Goal: Task Accomplishment & Management: Manage account settings

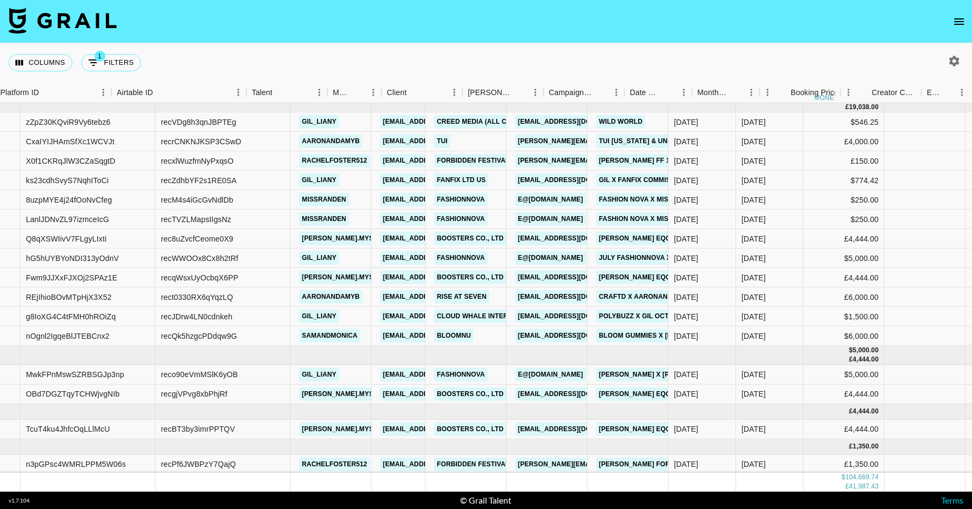
scroll to position [1505, 123]
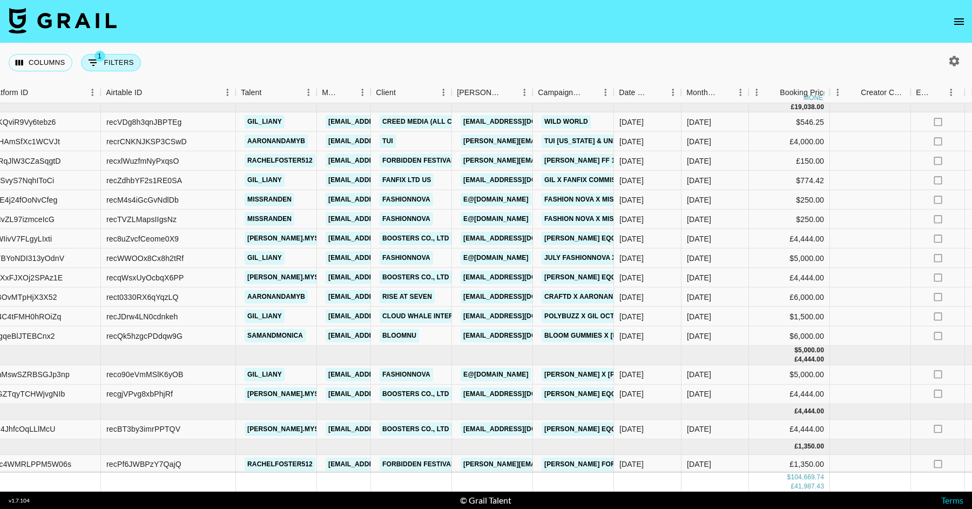
click at [131, 61] on button "1 Filters" at bounding box center [111, 62] width 60 height 17
select select "status"
select select "isNotAnyOf"
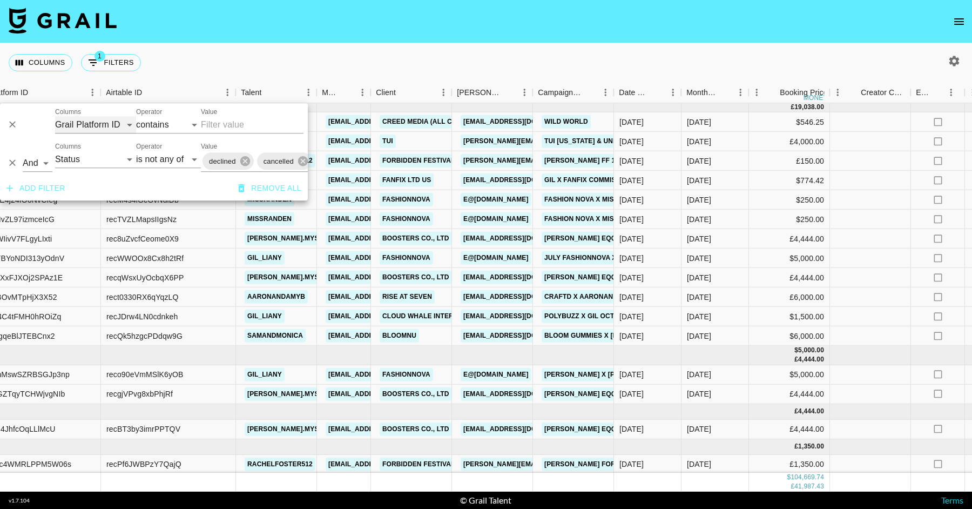
click at [122, 124] on select "Grail Platform ID Airtable ID Talent Manager Client Booker Campaign (Type) Date…" at bounding box center [95, 124] width 81 height 17
select select "talentName"
click at [55, 116] on select "Grail Platform ID Airtable ID Talent Manager Client Booker Campaign (Type) Date…" at bounding box center [95, 124] width 81 height 17
click at [218, 121] on input "Value" at bounding box center [252, 124] width 103 height 17
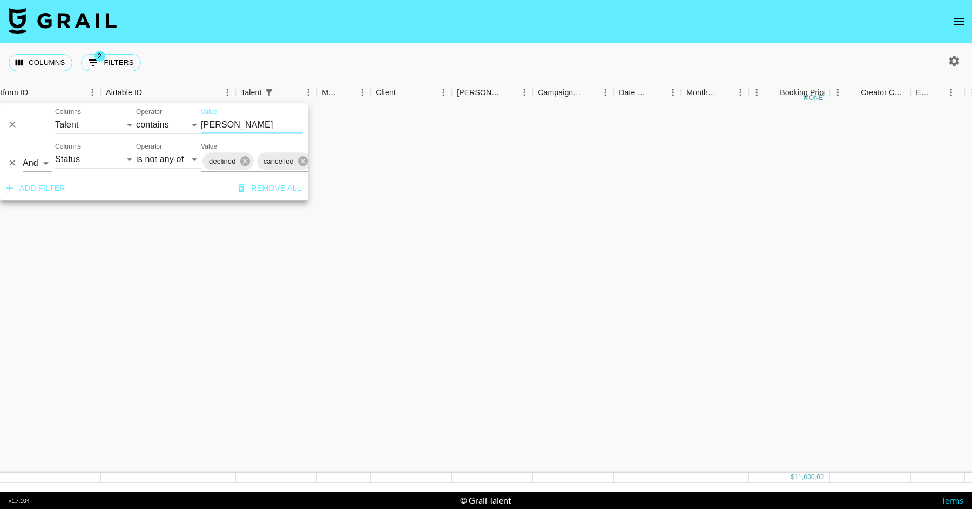
scroll to position [0, 123]
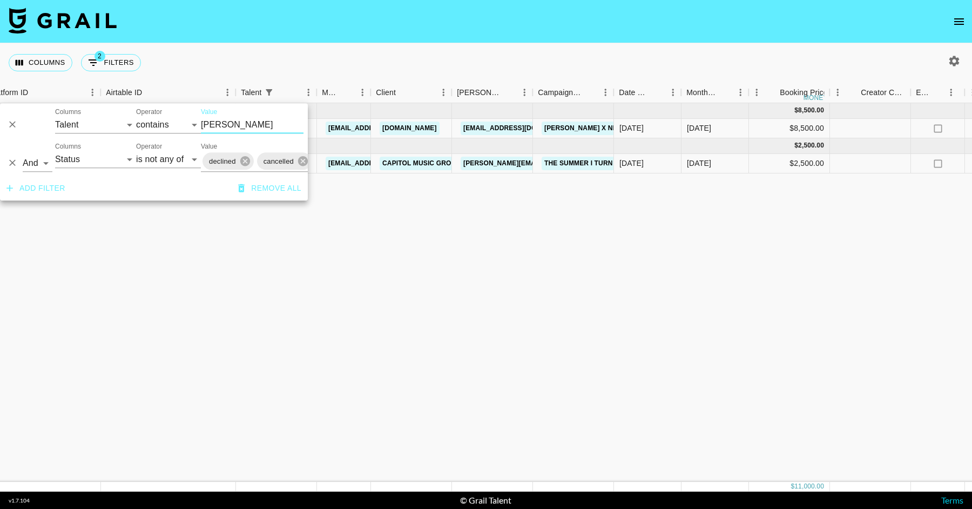
type input "leon"
click at [429, 240] on div "Aug '25 ( 1 ) $ 8,500.00 $ 829.81 EcTgMlaj0PsEFeRHUcmN recglPdpK0Jdb05i0 leonnk…" at bounding box center [928, 292] width 2103 height 379
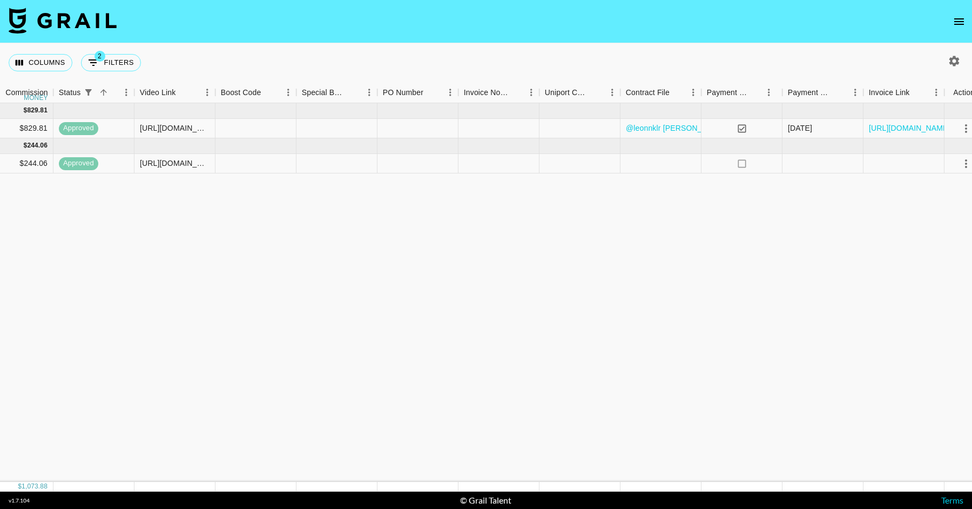
scroll to position [0, 1131]
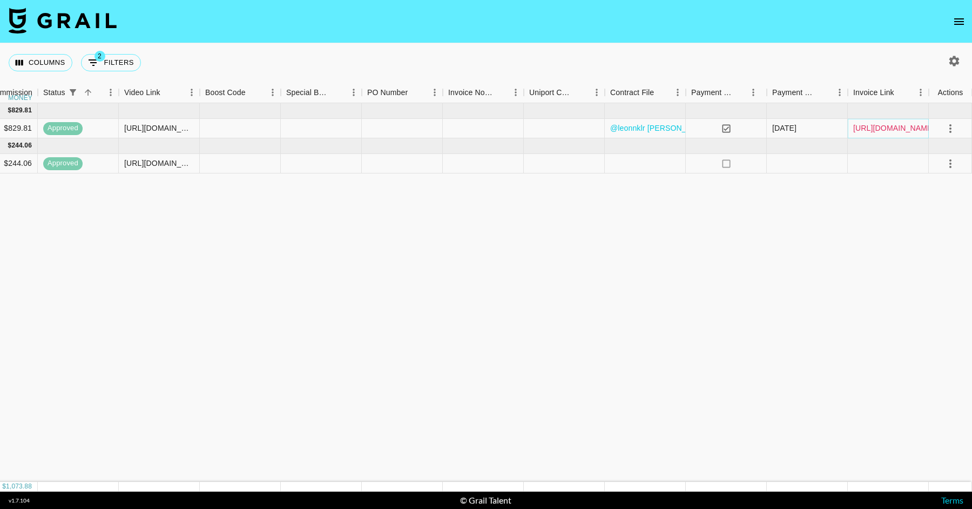
click at [890, 125] on link "https://in.xero.com/q7GI5r26mJ0C1UJ5KWf2kuKBhjhqmFwxV2fgKJt0" at bounding box center [894, 128] width 82 height 11
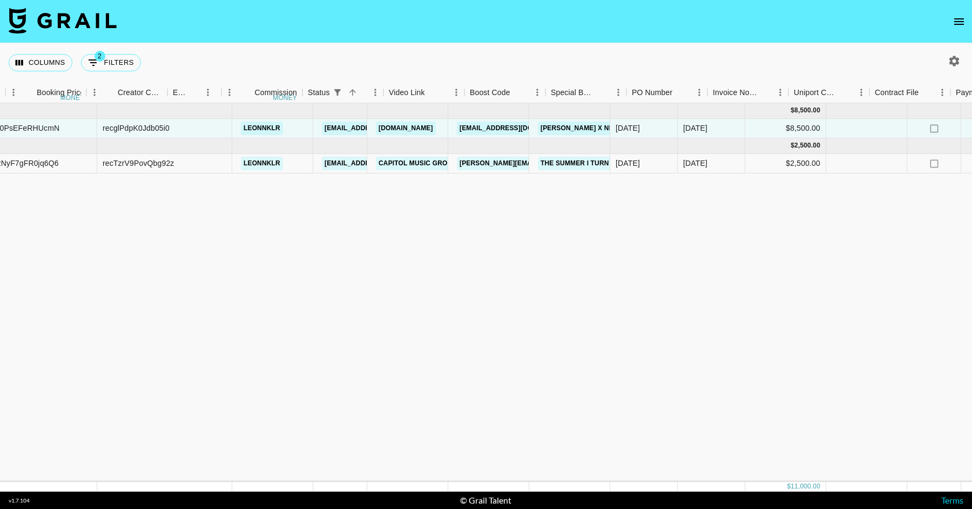
scroll to position [0, 0]
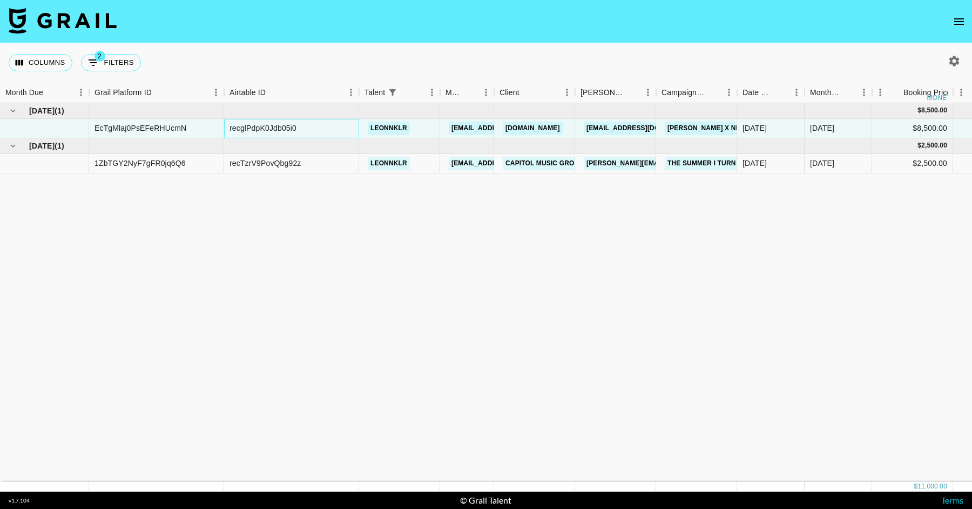
click at [276, 127] on div "recglPdpK0Jdb05i0" at bounding box center [262, 128] width 67 height 11
copy div "recglPdpK0Jdb05i0"
click at [281, 162] on div "recTzrV9PovQbg92z" at bounding box center [265, 163] width 72 height 11
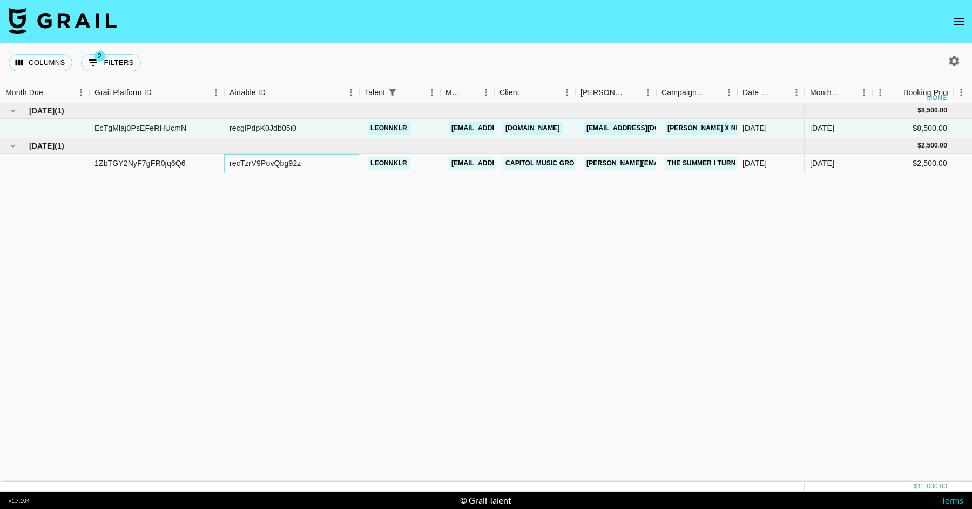
click at [281, 162] on div "recTzrV9PovQbg92z" at bounding box center [265, 163] width 72 height 11
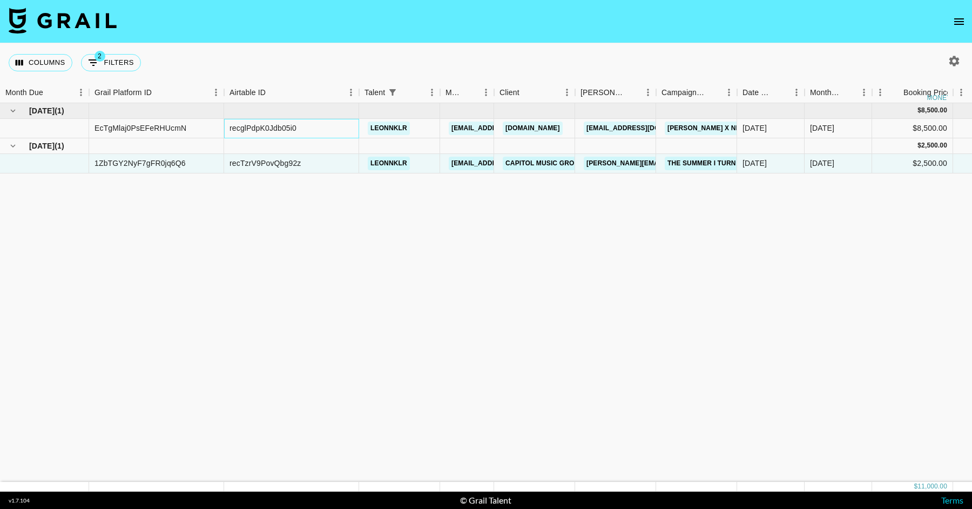
click at [275, 127] on div "recglPdpK0Jdb05i0" at bounding box center [262, 128] width 67 height 11
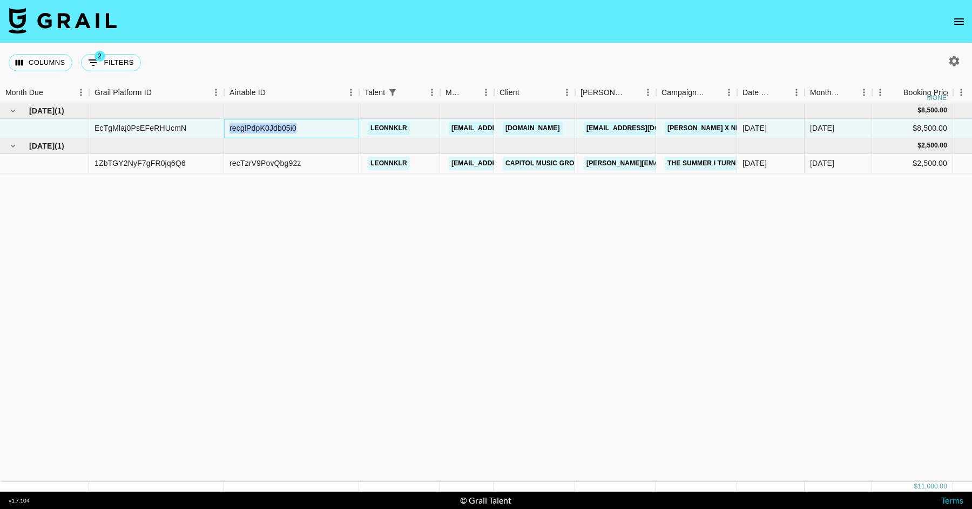
click at [275, 127] on div "recglPdpK0Jdb05i0" at bounding box center [262, 128] width 67 height 11
copy div "recglPdpK0Jdb05i0"
click at [114, 71] on button "2 Filters" at bounding box center [111, 62] width 60 height 17
select select "talentName"
select select "status"
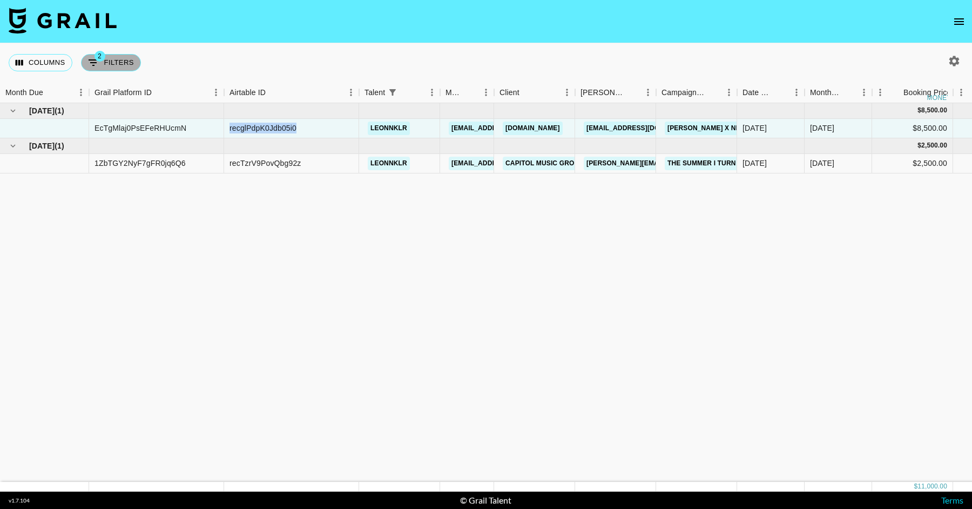
select select "isNotAnyOf"
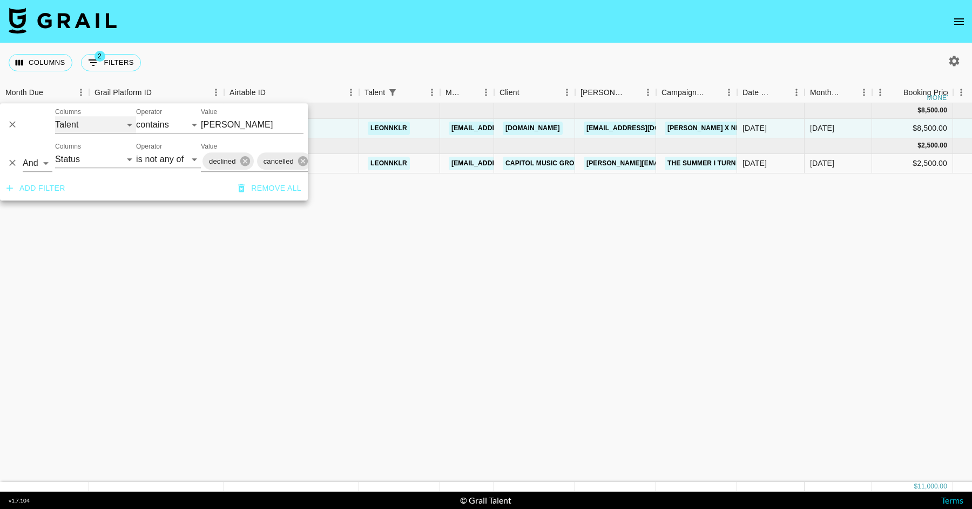
click at [116, 118] on select "Grail Platform ID Airtable ID Talent Manager Client Booker Campaign (Type) Date…" at bounding box center [95, 124] width 81 height 17
select select "id"
click at [55, 116] on select "Grail Platform ID Airtable ID Talent Manager Client Booker Campaign (Type) Date…" at bounding box center [95, 124] width 81 height 17
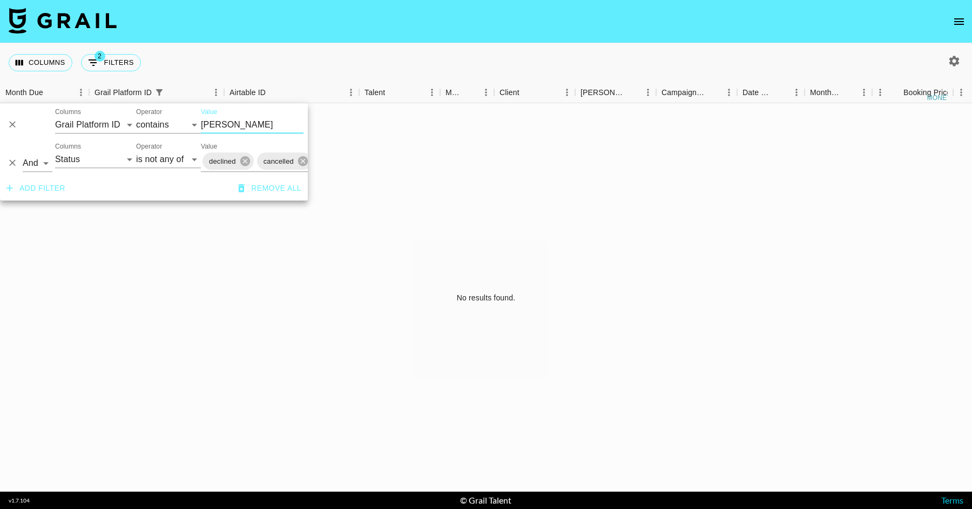
click at [229, 123] on input "leon" at bounding box center [252, 124] width 103 height 17
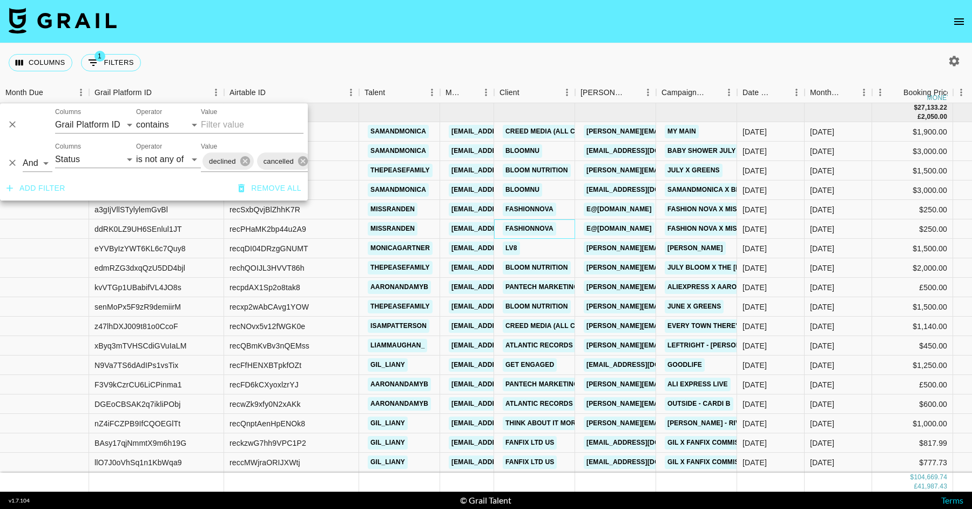
click at [571, 236] on div "Fashionnova" at bounding box center [534, 228] width 81 height 19
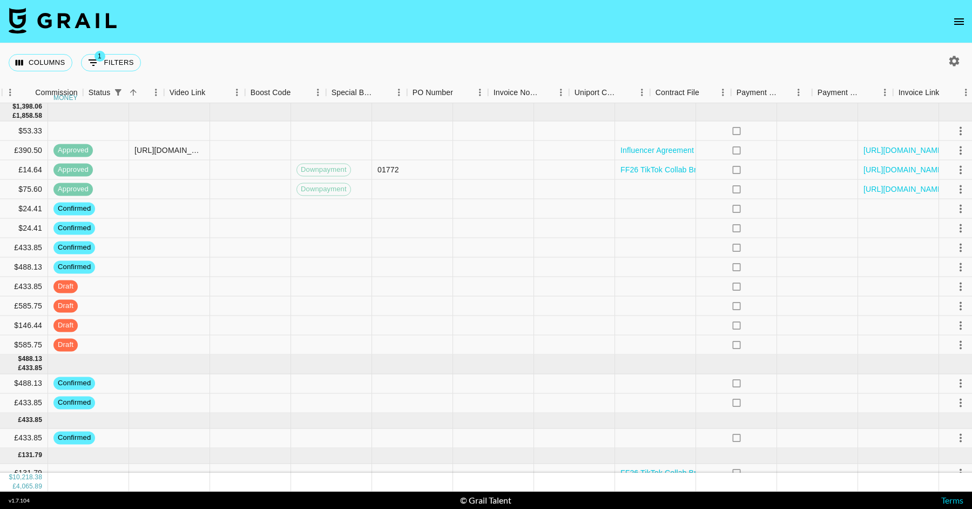
scroll to position [1492, 1131]
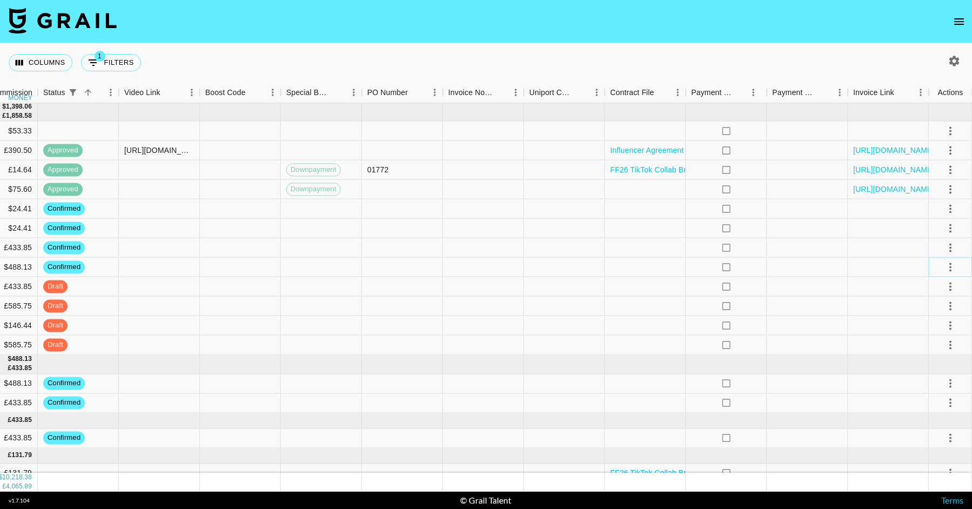
click at [951, 261] on icon "select merge strategy" at bounding box center [950, 266] width 13 height 13
click at [945, 322] on li "Draft Created" at bounding box center [937, 328] width 70 height 19
click at [655, 275] on div at bounding box center [645, 267] width 81 height 19
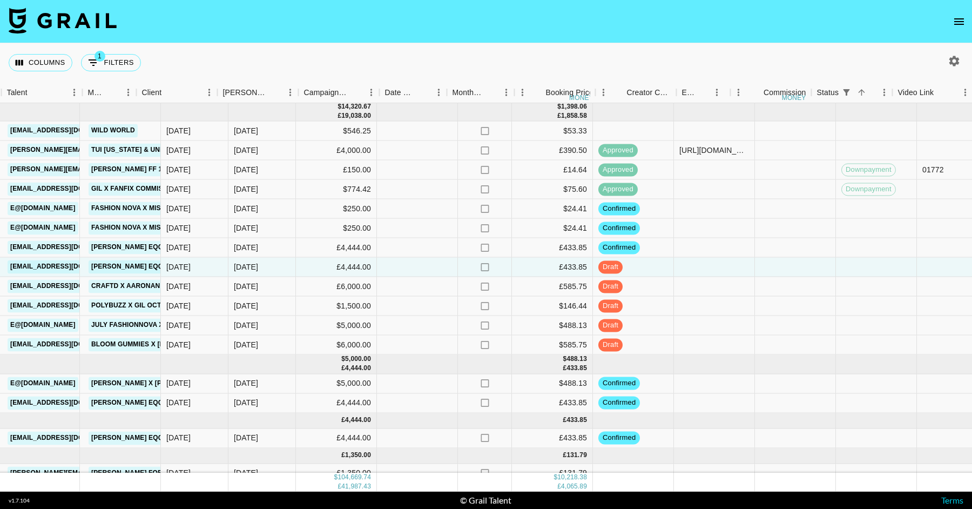
scroll to position [1492, 721]
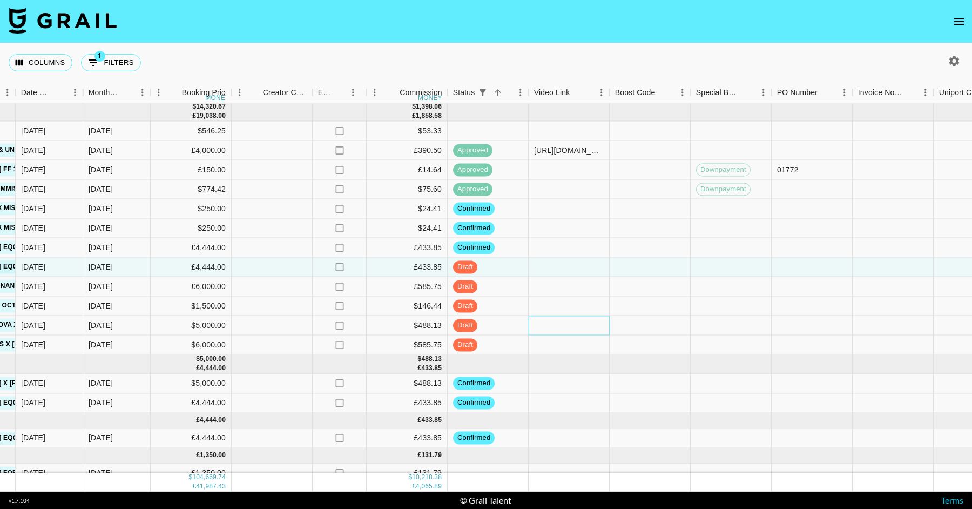
click at [567, 322] on div at bounding box center [569, 325] width 81 height 19
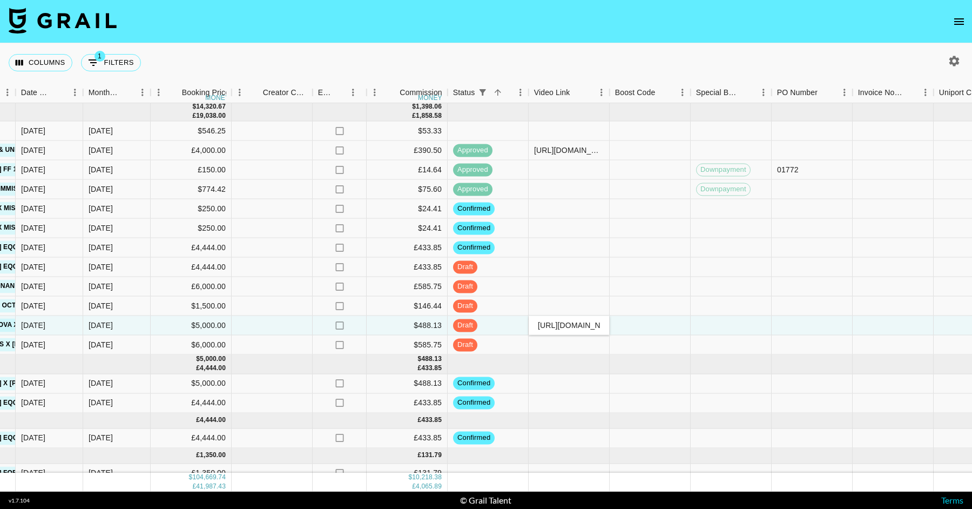
scroll to position [0, 188]
type input "https://www.tiktok.com/@gil_liany/video/7555913358432849159?lang=en"
click at [566, 286] on div at bounding box center [569, 286] width 81 height 19
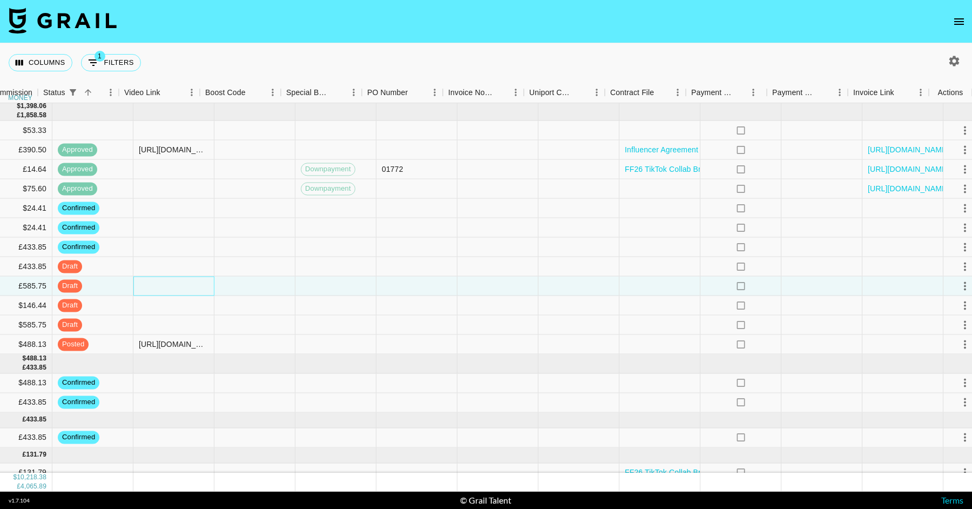
scroll to position [1493, 1131]
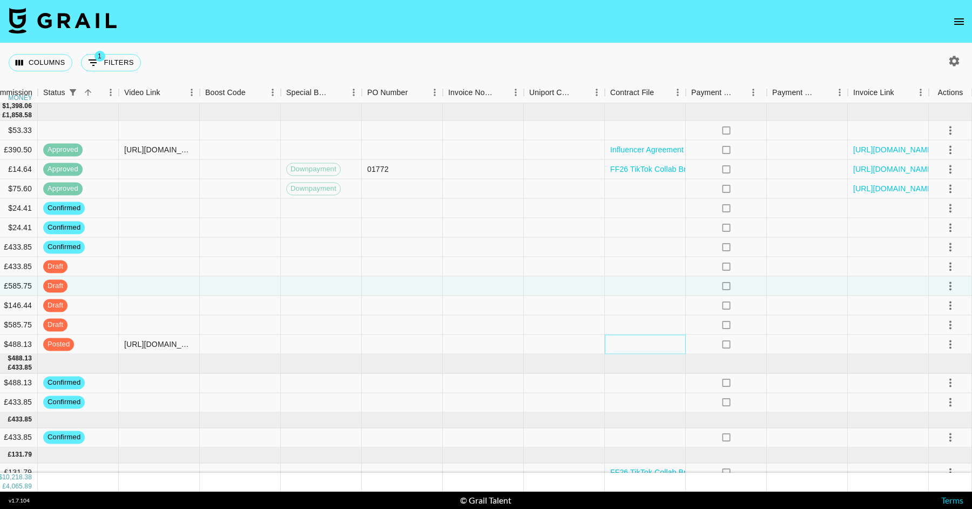
click at [638, 343] on div at bounding box center [645, 344] width 81 height 19
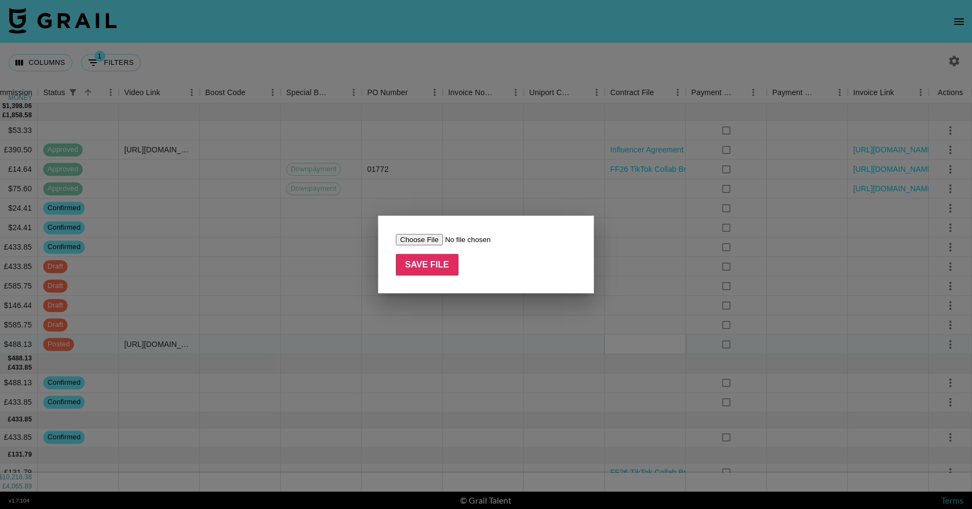
click at [417, 234] on input "file" at bounding box center [464, 239] width 137 height 11
type input "C:\fakepath\Influencer Agreement (Kudriashova Galina Valerievna and Fashion Nov…"
click at [449, 265] on input "Save File" at bounding box center [427, 265] width 63 height 22
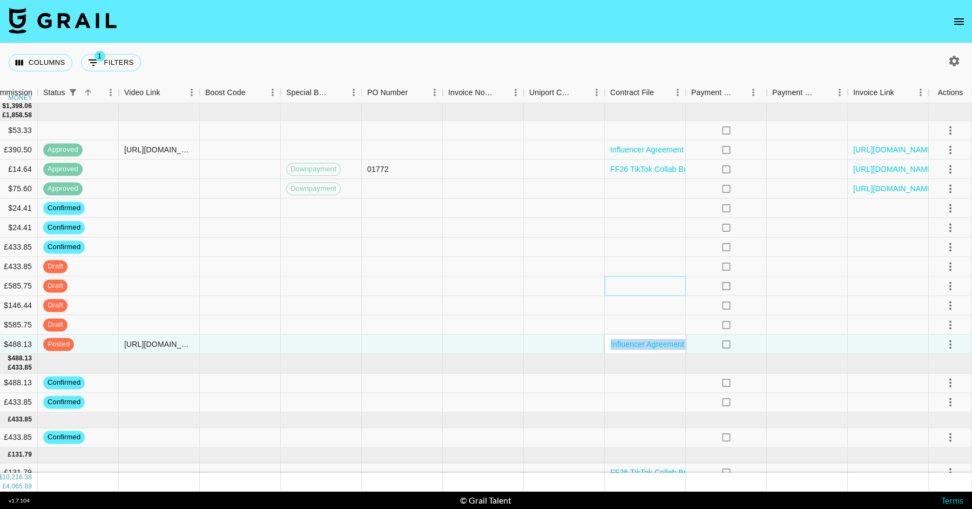
click at [647, 279] on div at bounding box center [645, 285] width 81 height 19
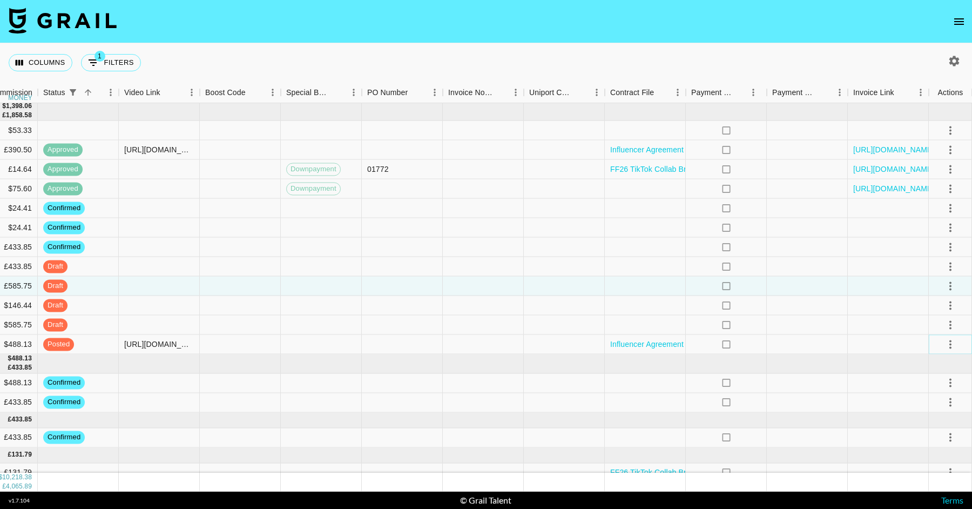
click at [951, 344] on icon "select merge strategy" at bounding box center [950, 343] width 13 height 13
click at [934, 440] on div "Approve" at bounding box center [926, 444] width 33 height 13
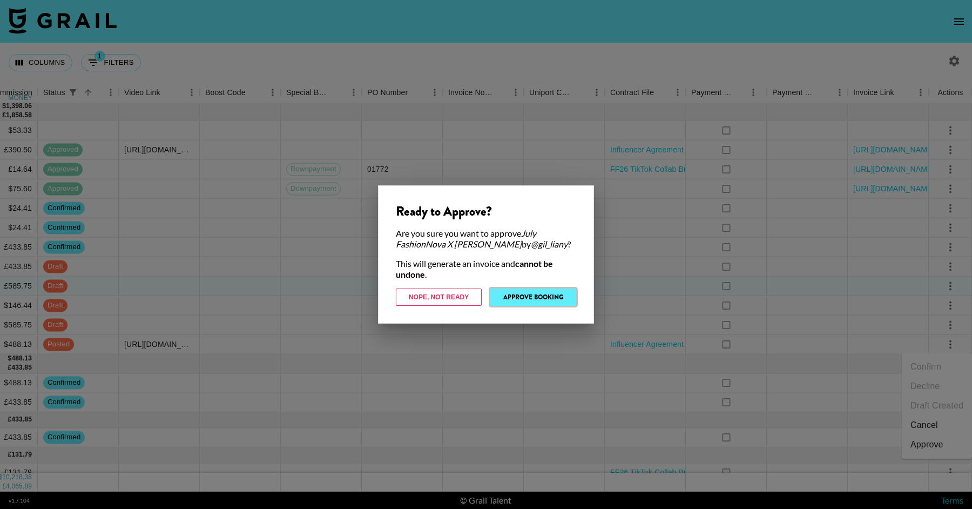
click at [560, 298] on button "Approve Booking" at bounding box center [533, 296] width 86 height 17
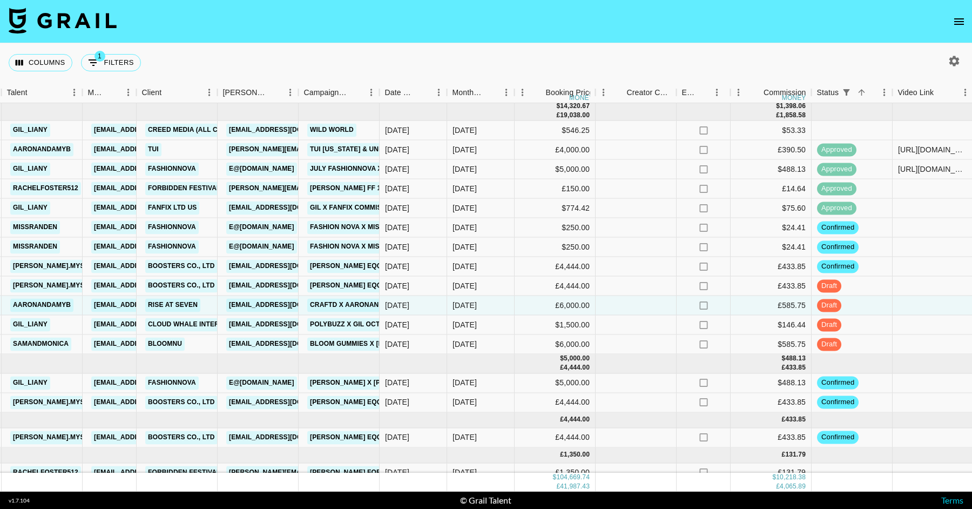
scroll to position [1501, 357]
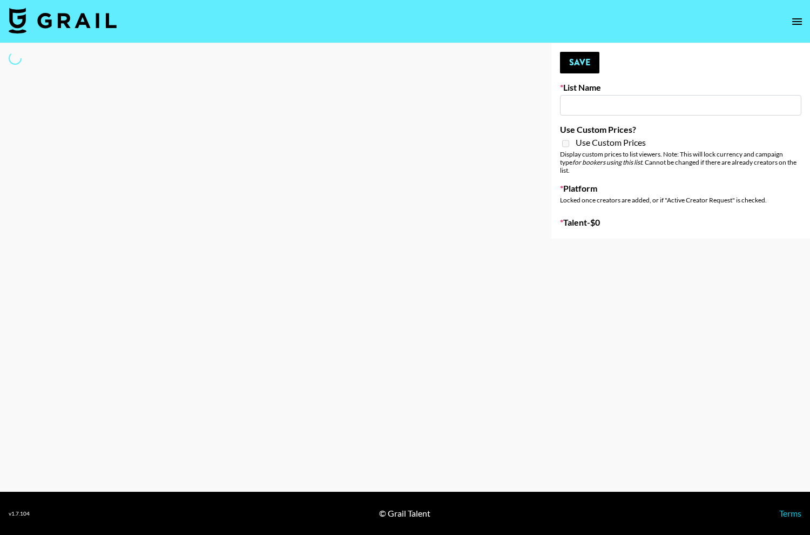
type input "GoVanni Campaign"
select select "Song"
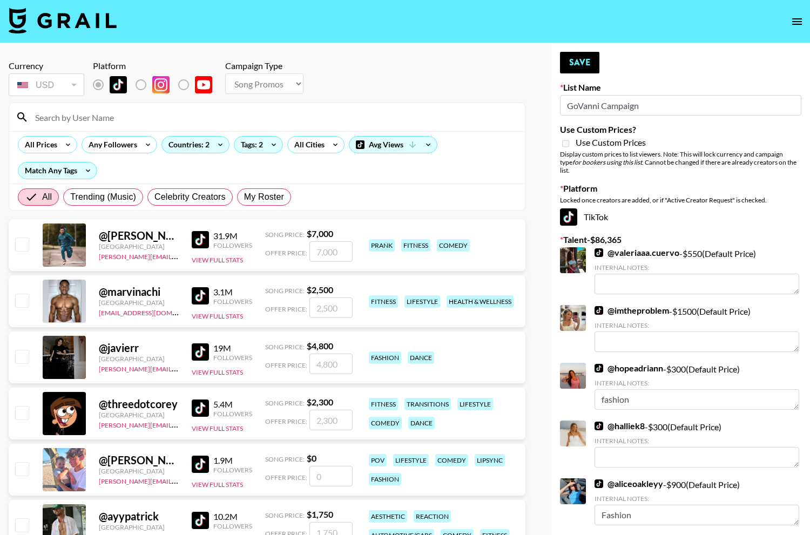
click at [242, 114] on input at bounding box center [274, 117] width 490 height 17
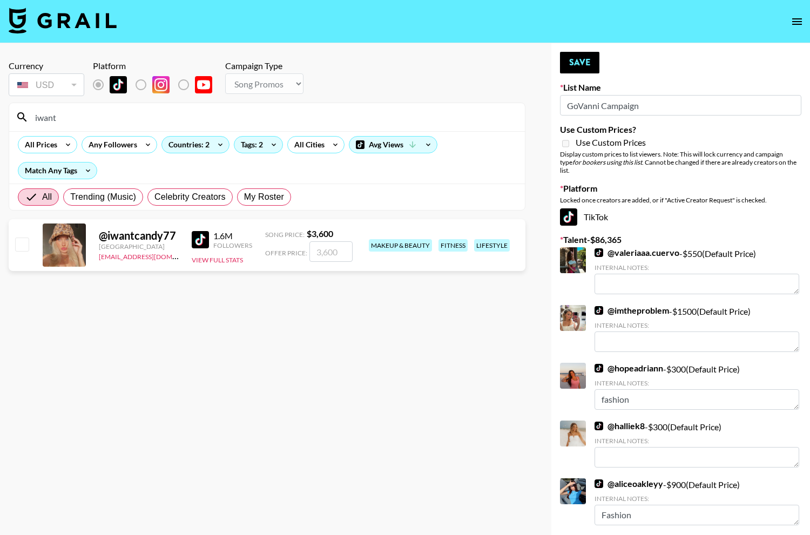
type input "iwant"
click at [313, 251] on input "number" at bounding box center [330, 251] width 43 height 21
type input "20"
checkbox input "true"
type input "20000"
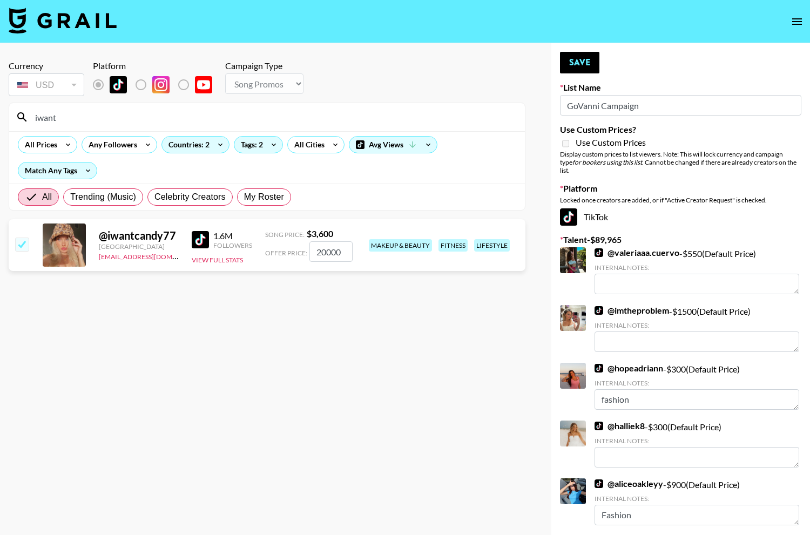
click at [360, 116] on input "iwant" at bounding box center [274, 117] width 490 height 17
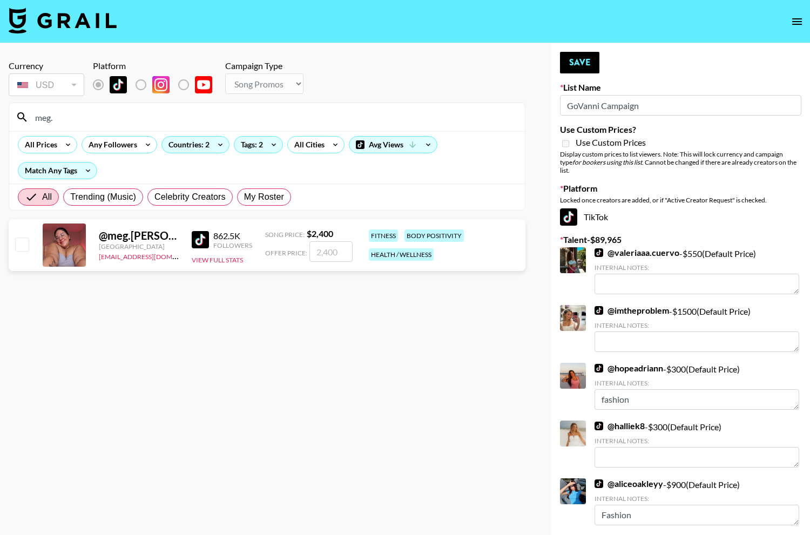
type input "meg."
click at [339, 247] on input "number" at bounding box center [330, 251] width 43 height 21
type input "500"
checkbox input "true"
type input "5000"
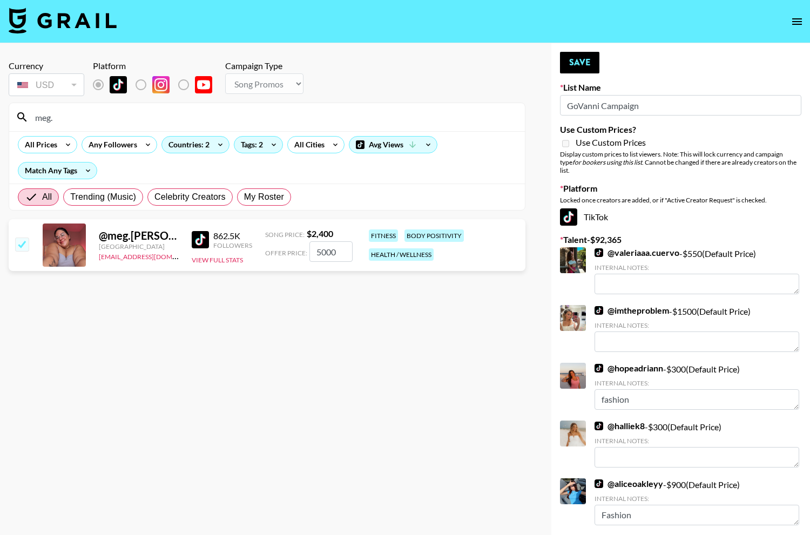
click at [360, 113] on input "meg." at bounding box center [274, 117] width 490 height 17
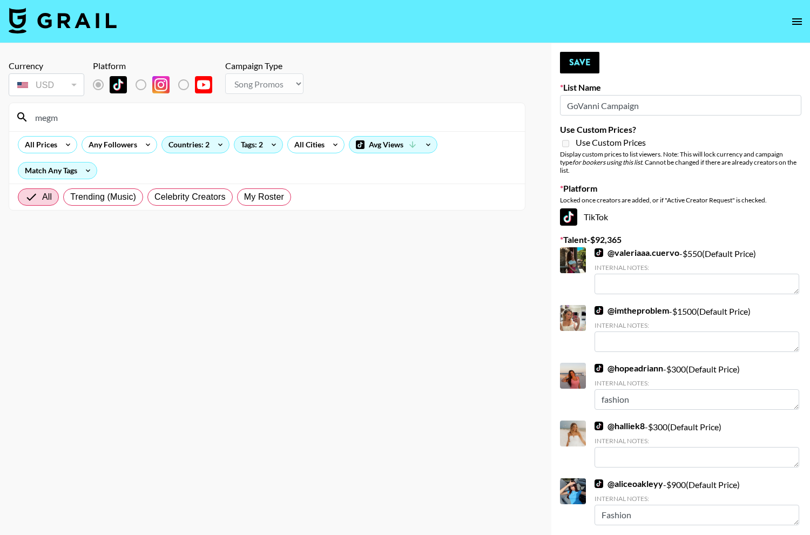
click at [360, 113] on input "megm" at bounding box center [274, 117] width 490 height 17
type input "n"
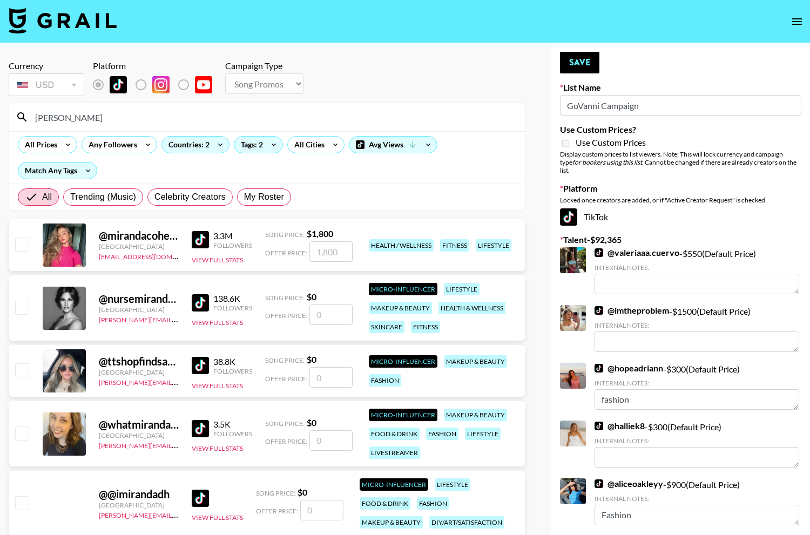
type input "[PERSON_NAME]"
click at [327, 251] on input "number" at bounding box center [330, 251] width 43 height 21
checkbox input "true"
type input "7500"
click at [564, 64] on button "Save" at bounding box center [579, 63] width 39 height 22
